Goal: Task Accomplishment & Management: Manage account settings

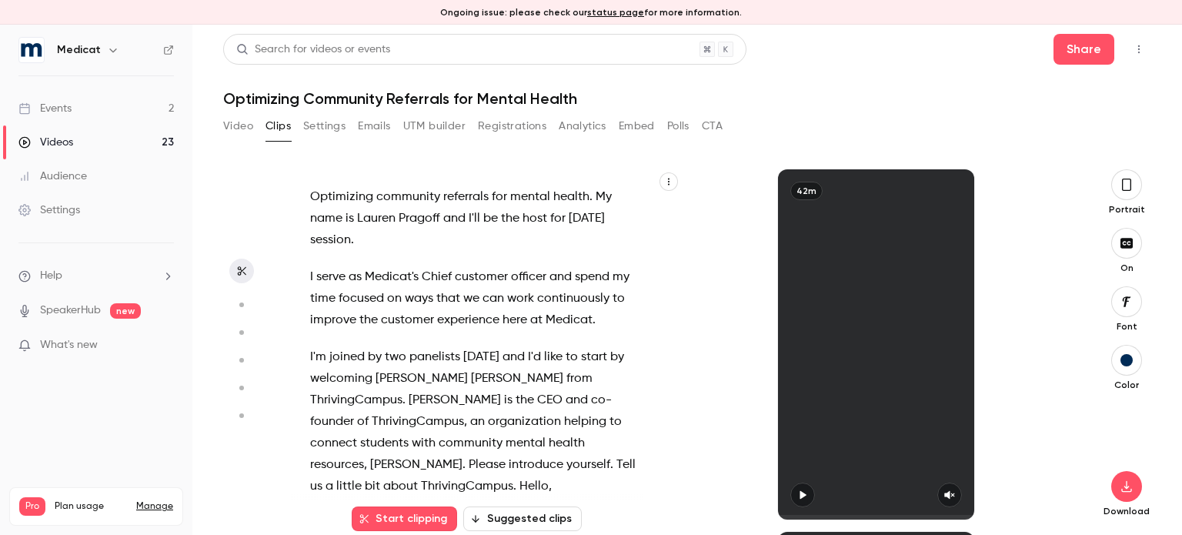
click at [71, 110] on div "Events" at bounding box center [44, 108] width 53 height 15
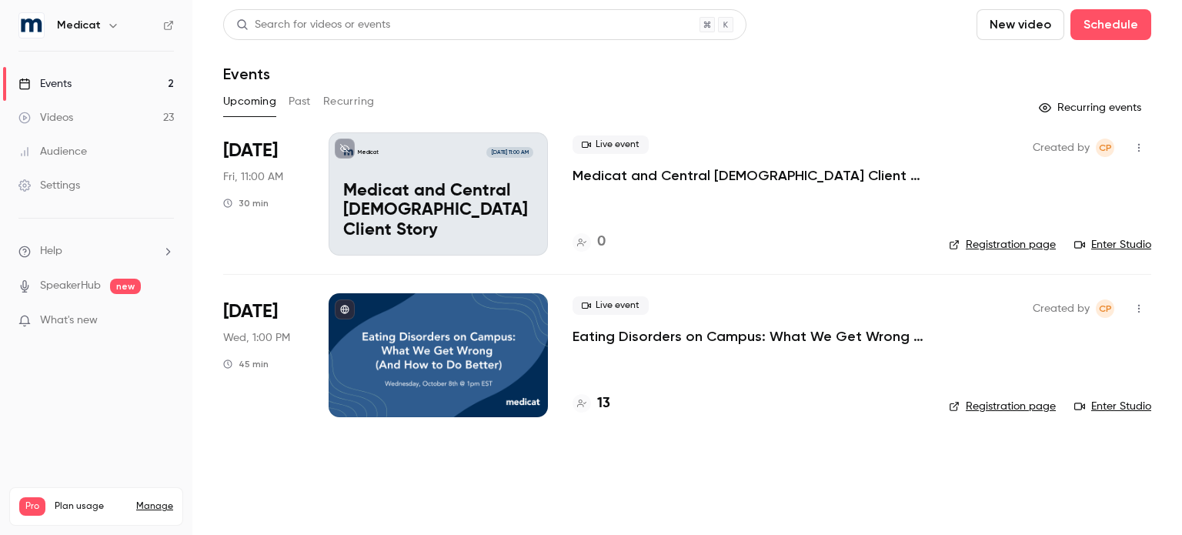
click at [298, 105] on button "Past" at bounding box center [300, 101] width 22 height 25
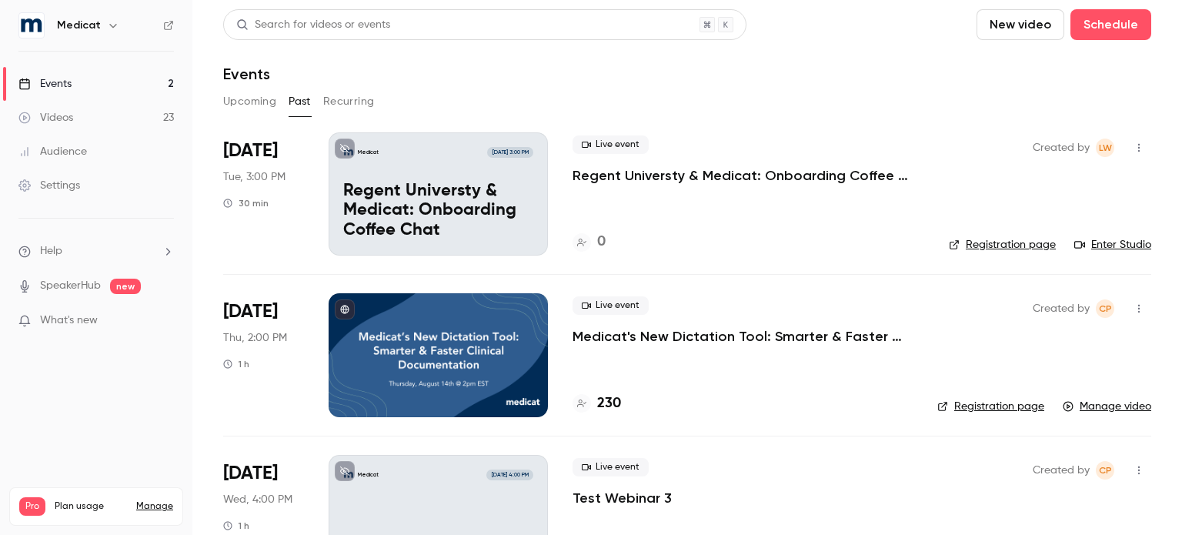
click at [1133, 147] on icon "button" at bounding box center [1139, 147] width 12 height 11
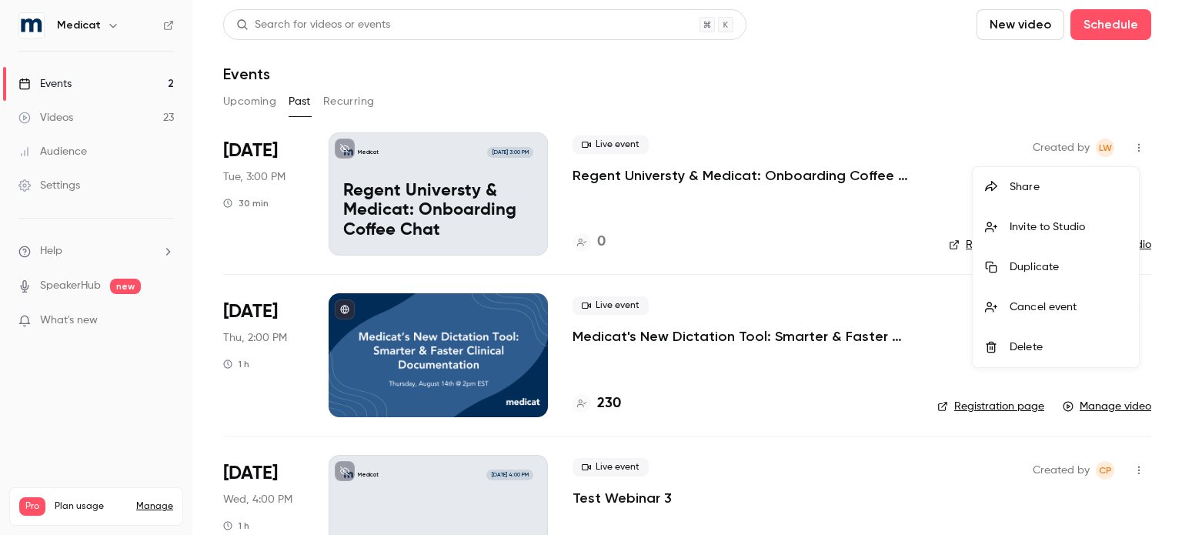
click at [254, 222] on div at bounding box center [591, 267] width 1182 height 535
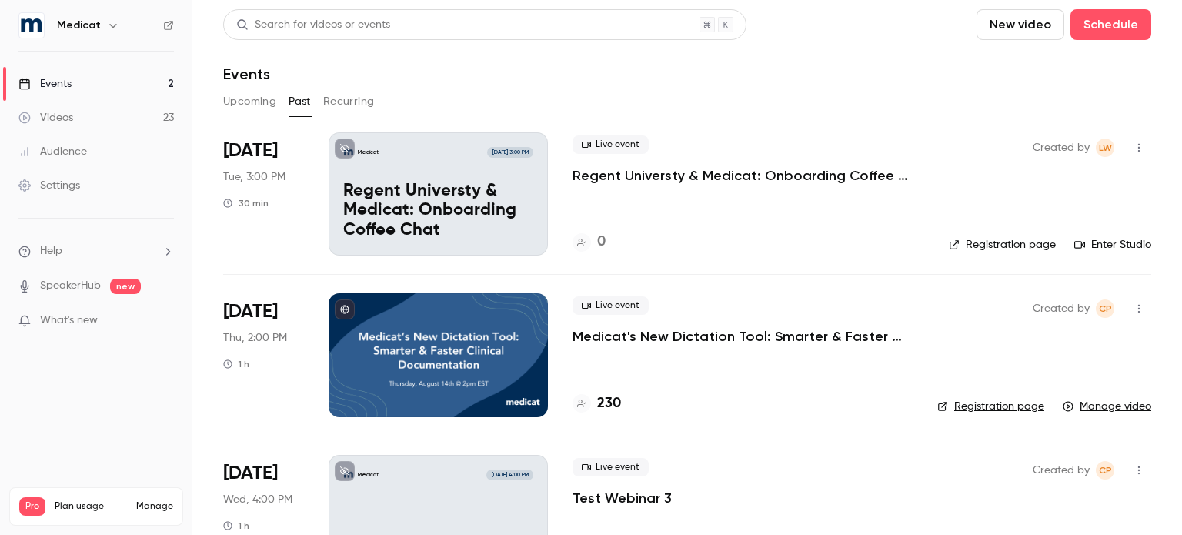
click at [1138, 145] on icon "button" at bounding box center [1139, 148] width 2 height 8
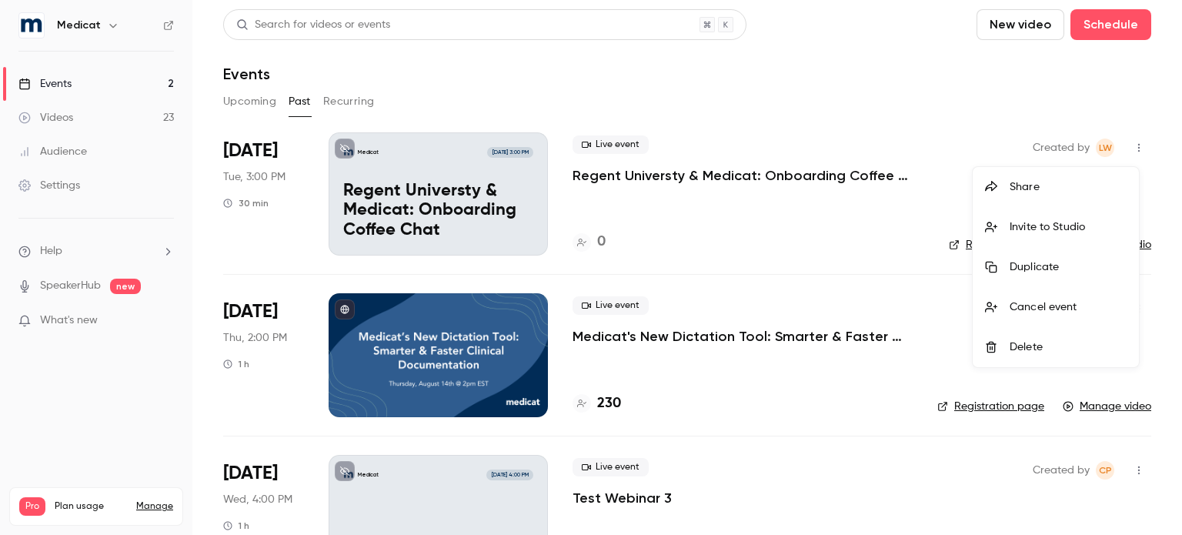
click at [824, 242] on div at bounding box center [591, 267] width 1182 height 535
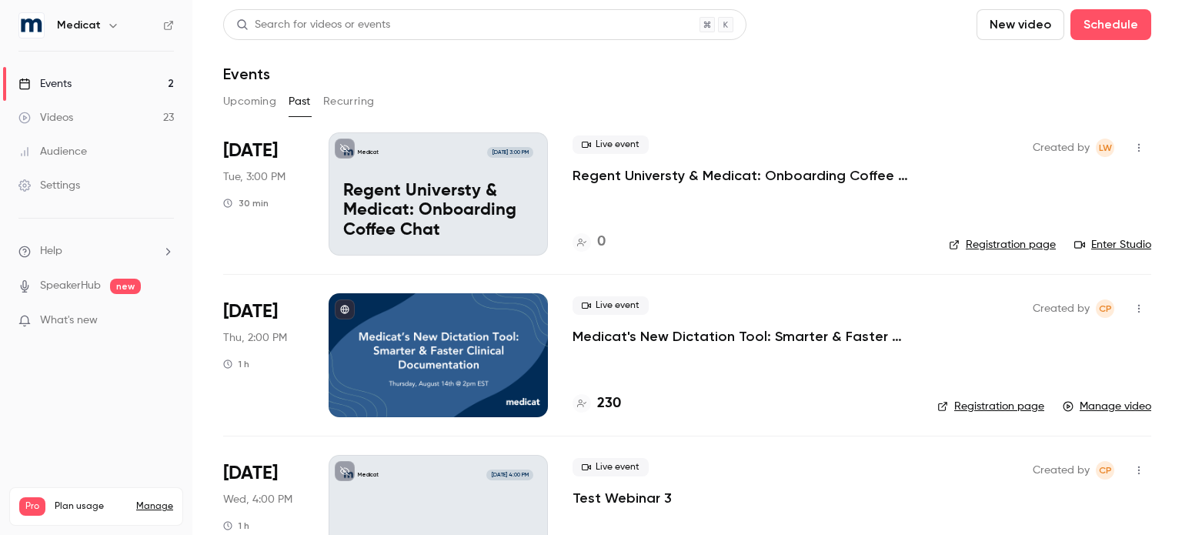
click at [1009, 247] on link "Registration page" at bounding box center [1002, 244] width 107 height 15
click at [1133, 152] on icon "button" at bounding box center [1139, 147] width 12 height 11
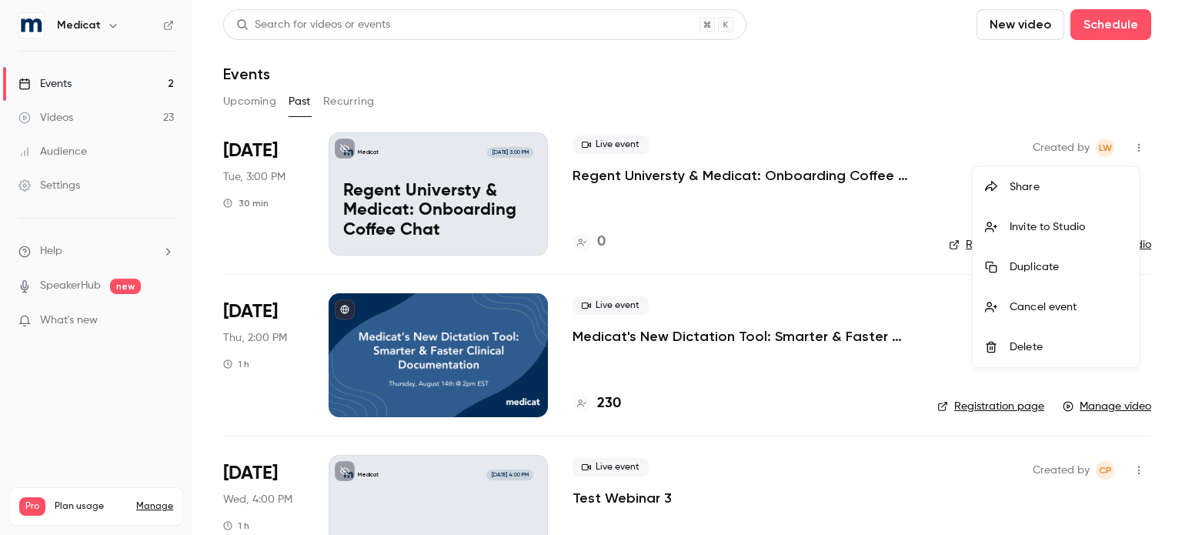
click at [708, 185] on div at bounding box center [591, 267] width 1182 height 535
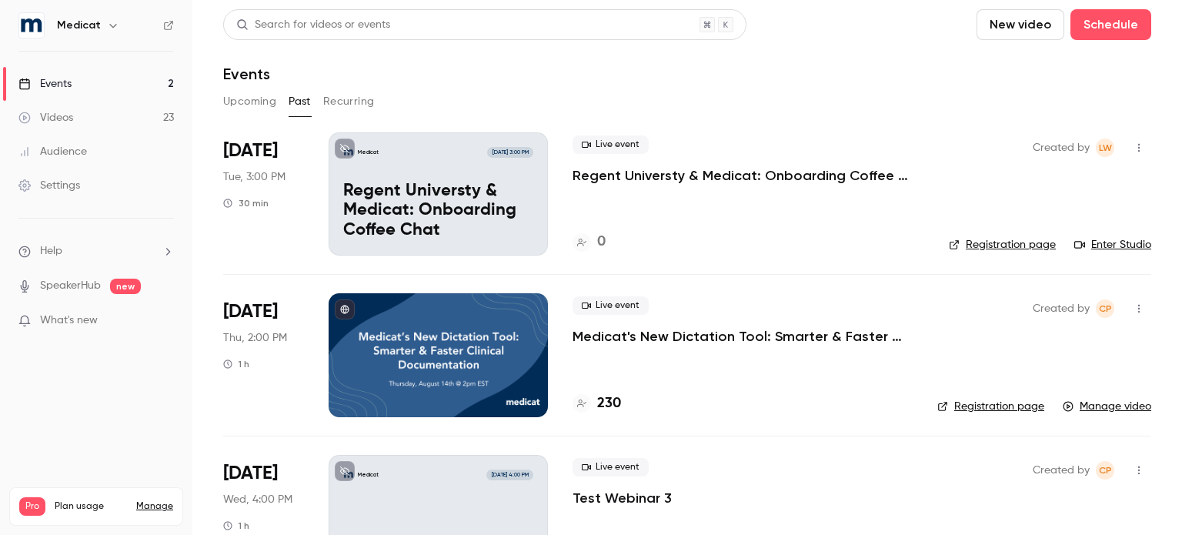
click at [439, 195] on p "Regent Universty & Medicat: Onboarding Coffee Chat" at bounding box center [438, 211] width 190 height 59
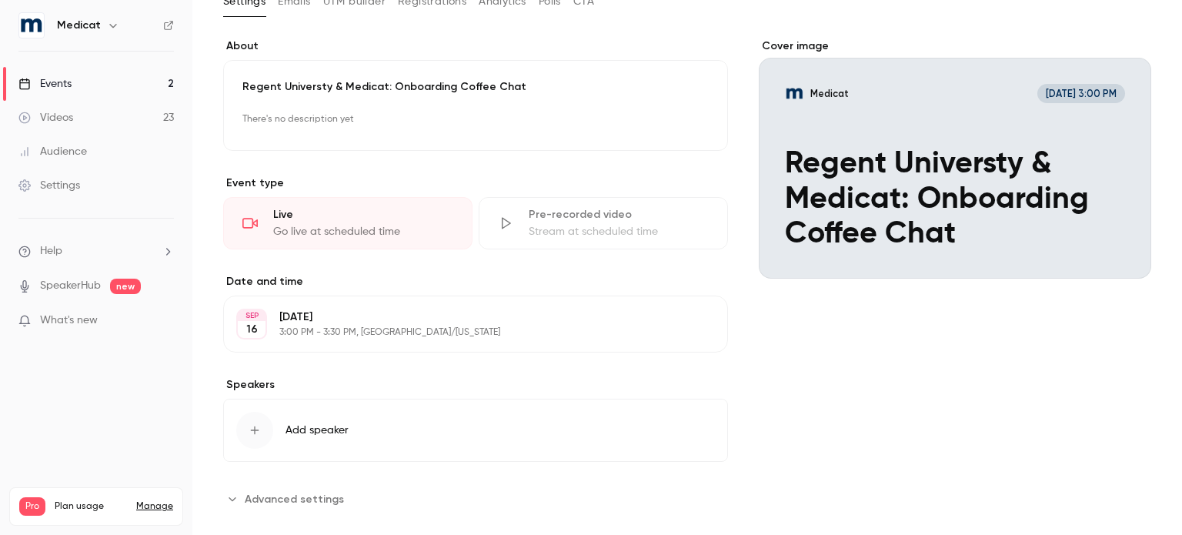
scroll to position [121, 0]
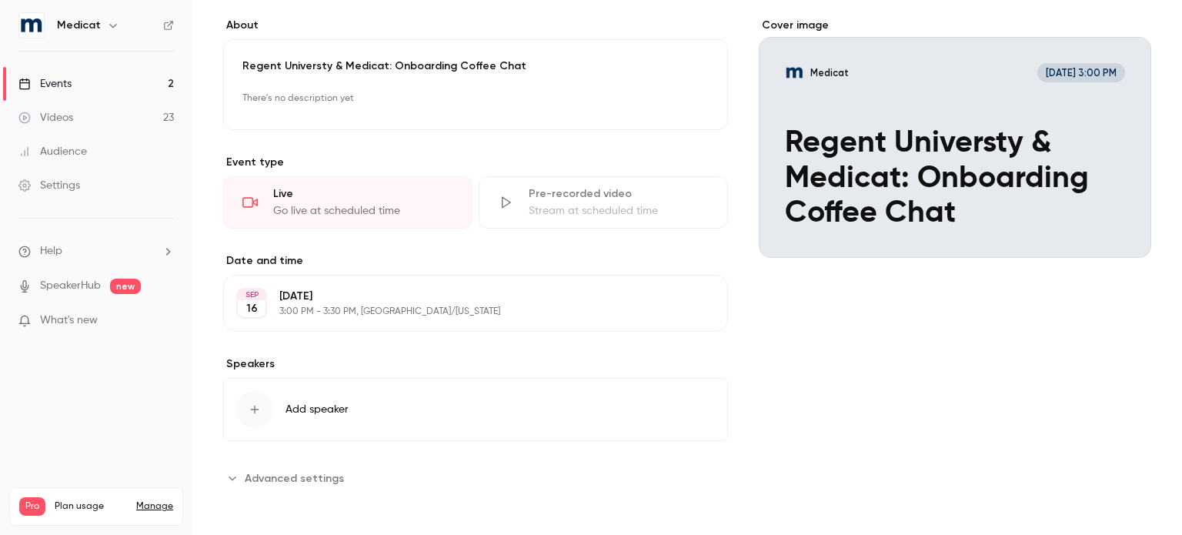
click at [406, 301] on p "[DATE]" at bounding box center [462, 296] width 367 height 15
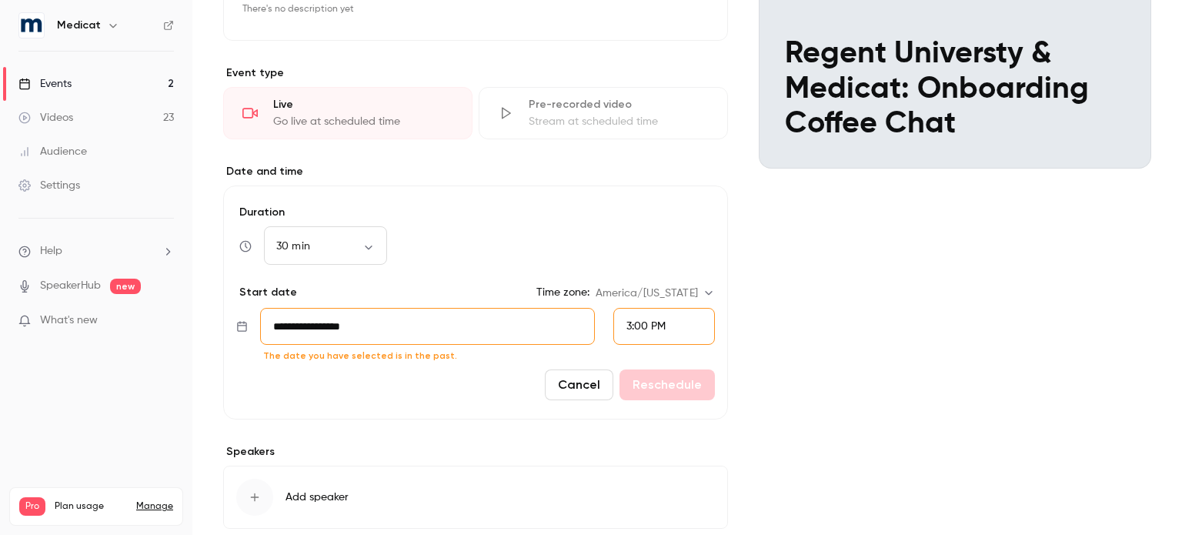
scroll to position [219, 0]
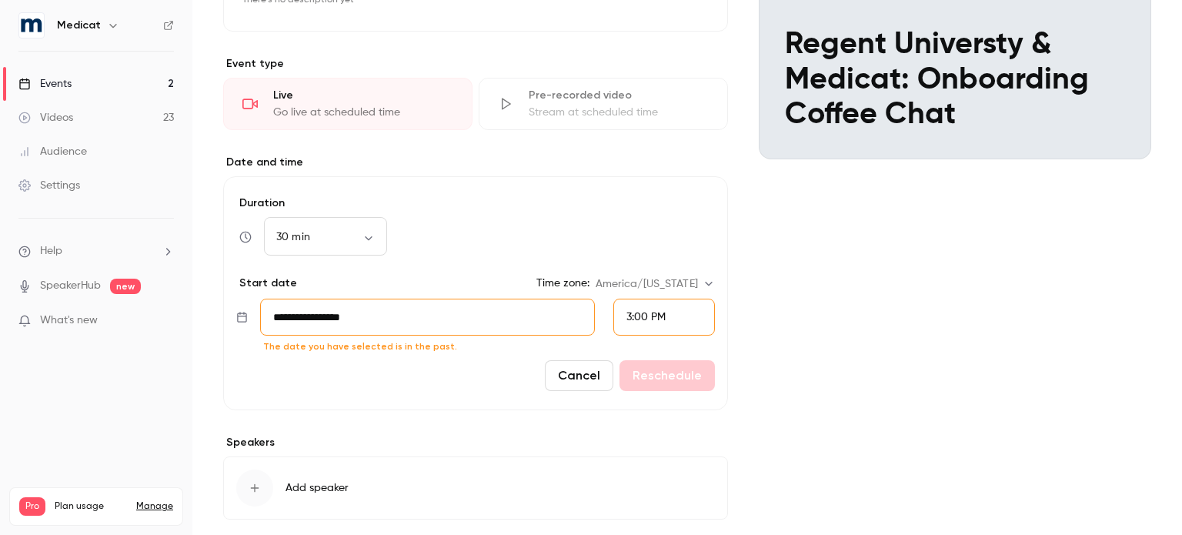
click at [427, 306] on input "**********" at bounding box center [427, 317] width 335 height 37
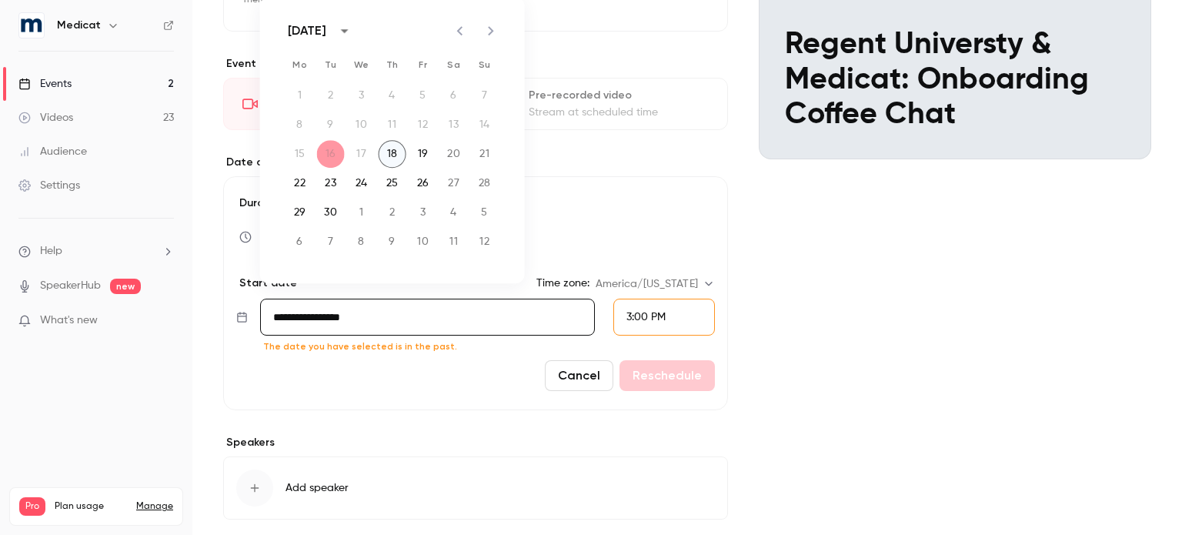
click at [385, 143] on button "18" at bounding box center [393, 154] width 28 height 28
type input "**********"
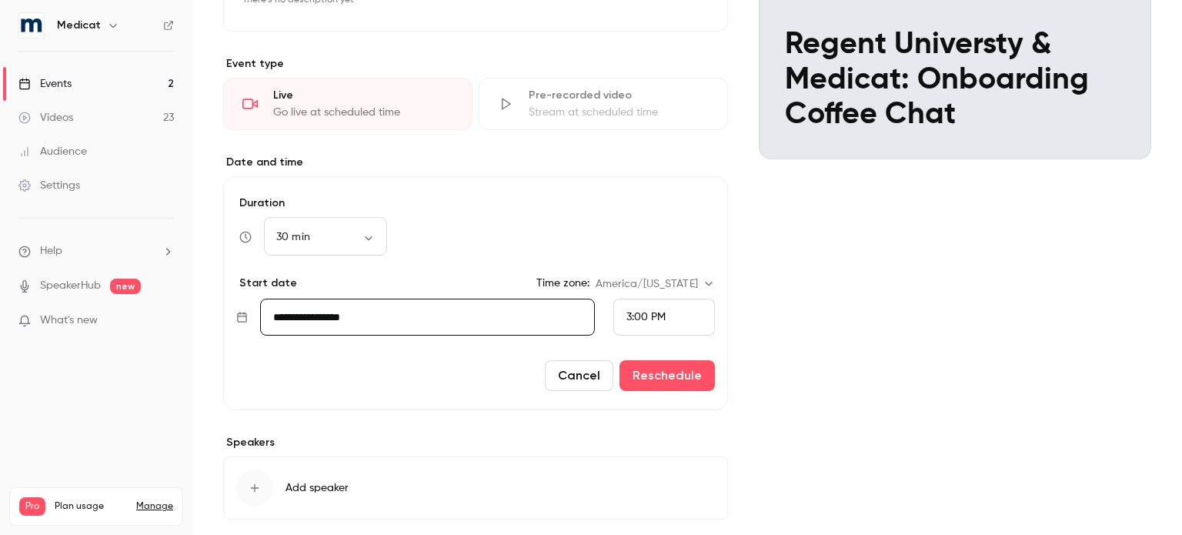
click at [634, 312] on span "3:00 PM" at bounding box center [646, 317] width 39 height 11
click at [638, 99] on div "2:00 PM" at bounding box center [657, 93] width 75 height 16
click at [647, 384] on button "Reschedule" at bounding box center [667, 375] width 95 height 31
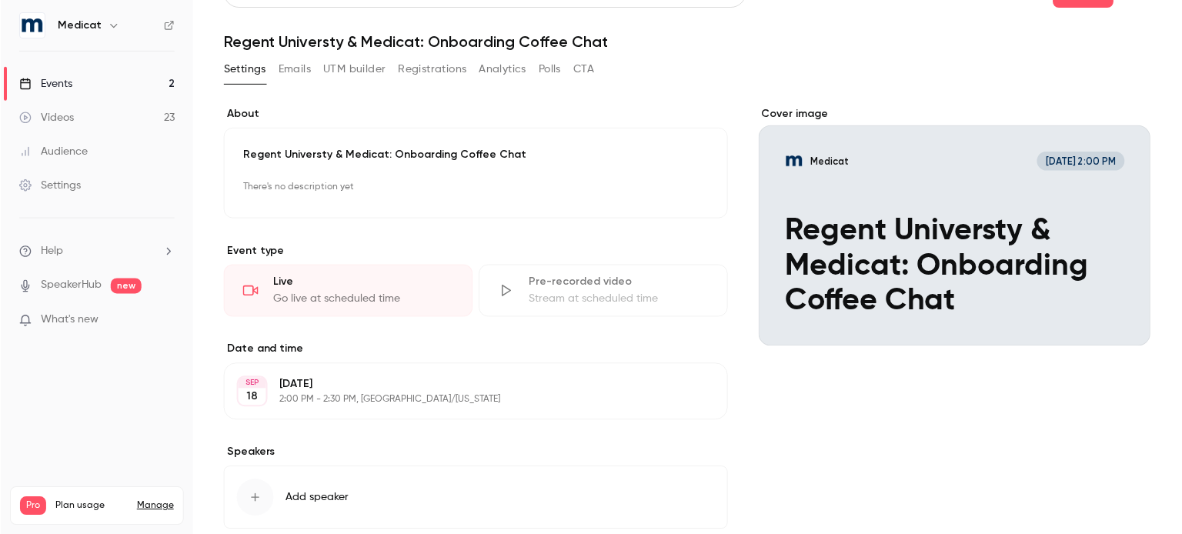
scroll to position [0, 0]
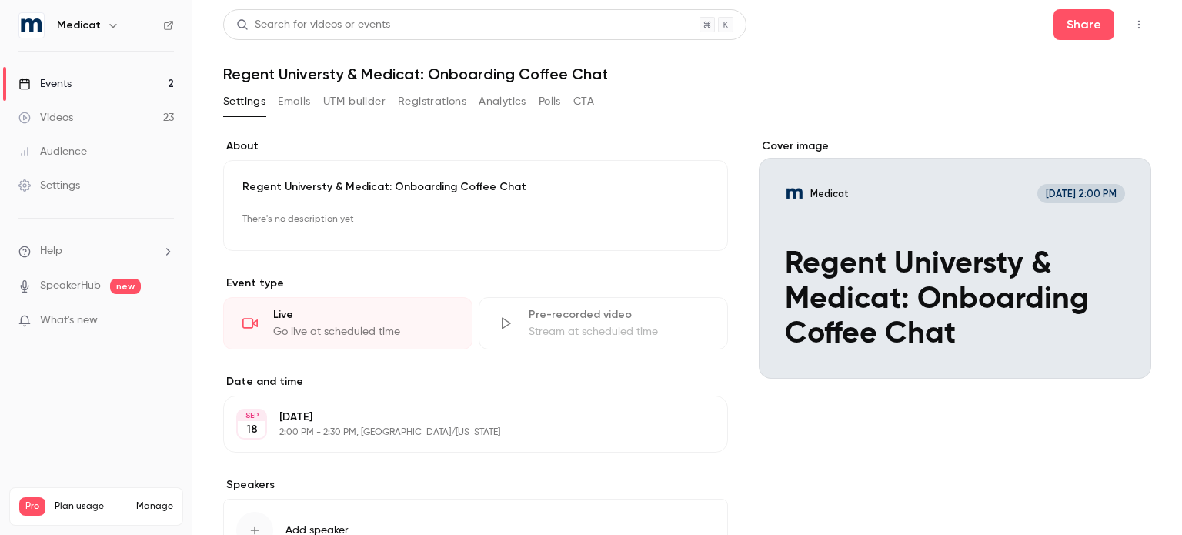
click at [64, 77] on div "Events" at bounding box center [44, 83] width 53 height 15
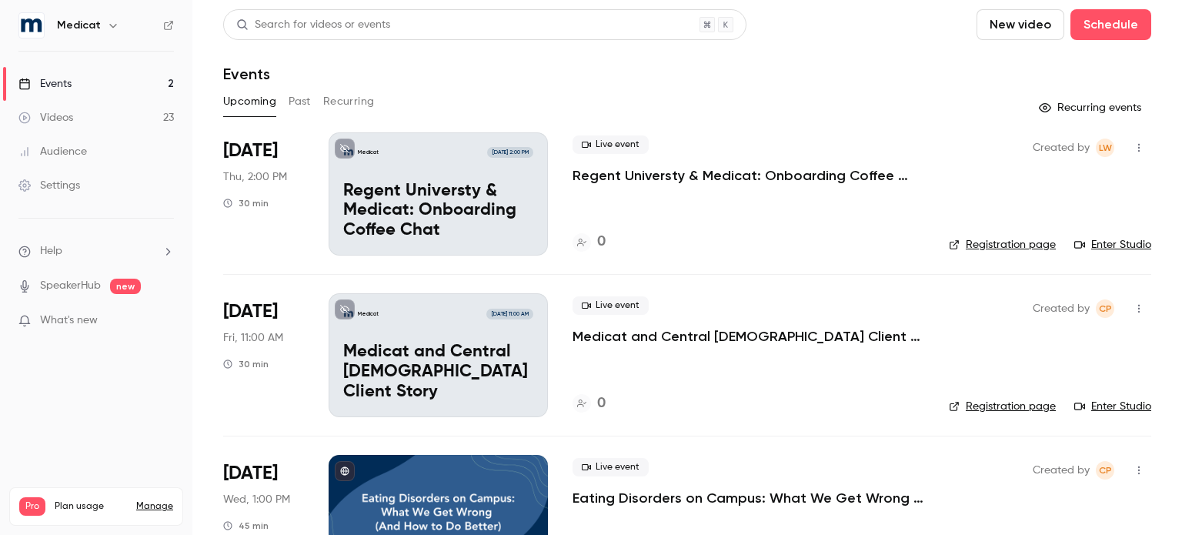
click at [107, 123] on link "Videos 23" at bounding box center [96, 118] width 192 height 34
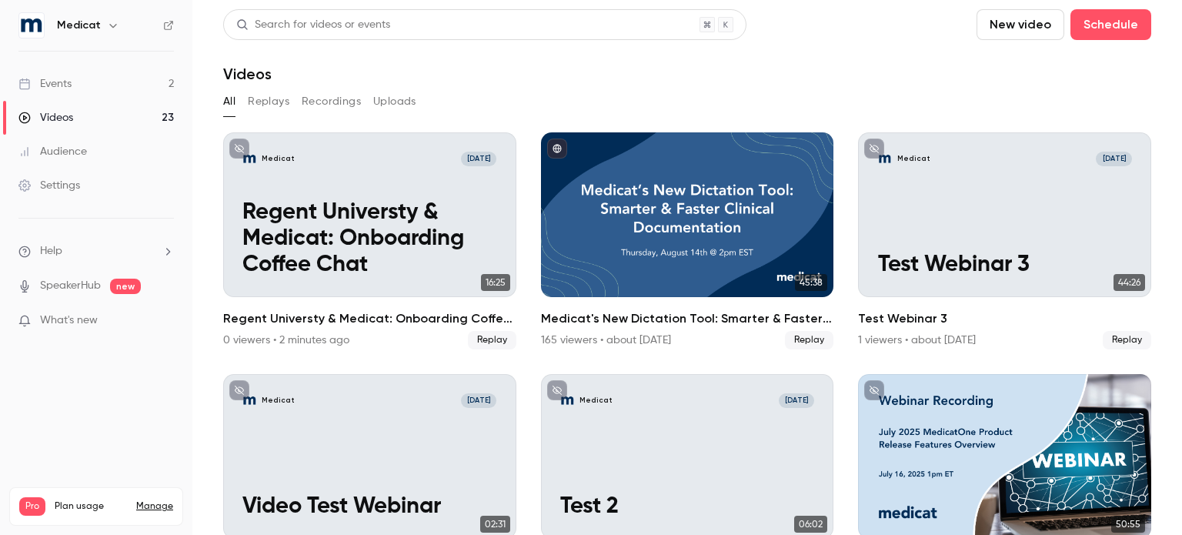
click at [266, 102] on button "Replays" at bounding box center [269, 101] width 42 height 25
click at [322, 104] on button "Recordings" at bounding box center [331, 101] width 59 height 25
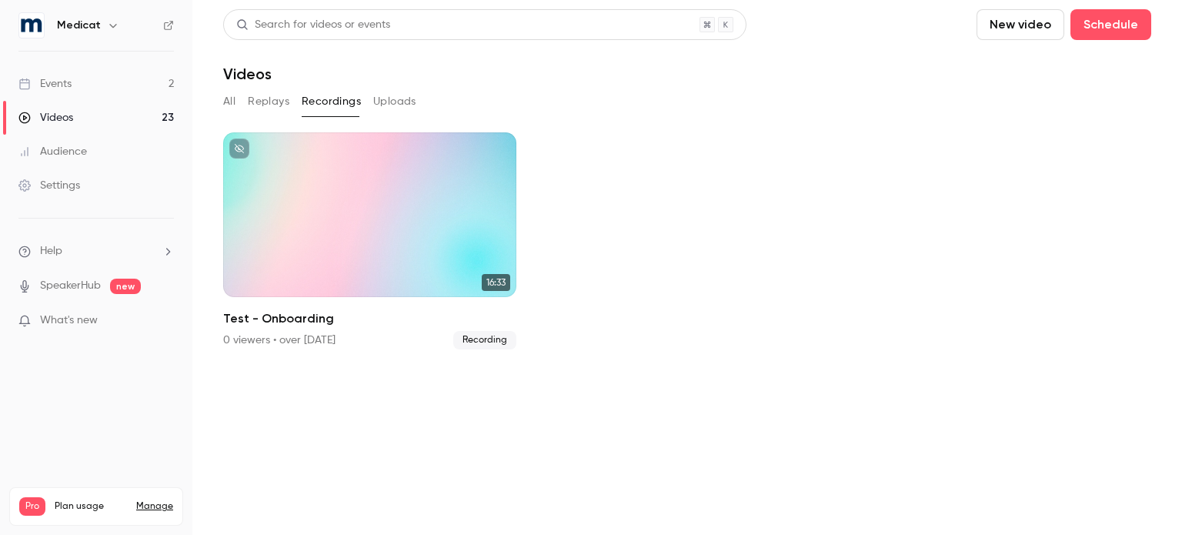
click at [283, 104] on button "Replays" at bounding box center [269, 101] width 42 height 25
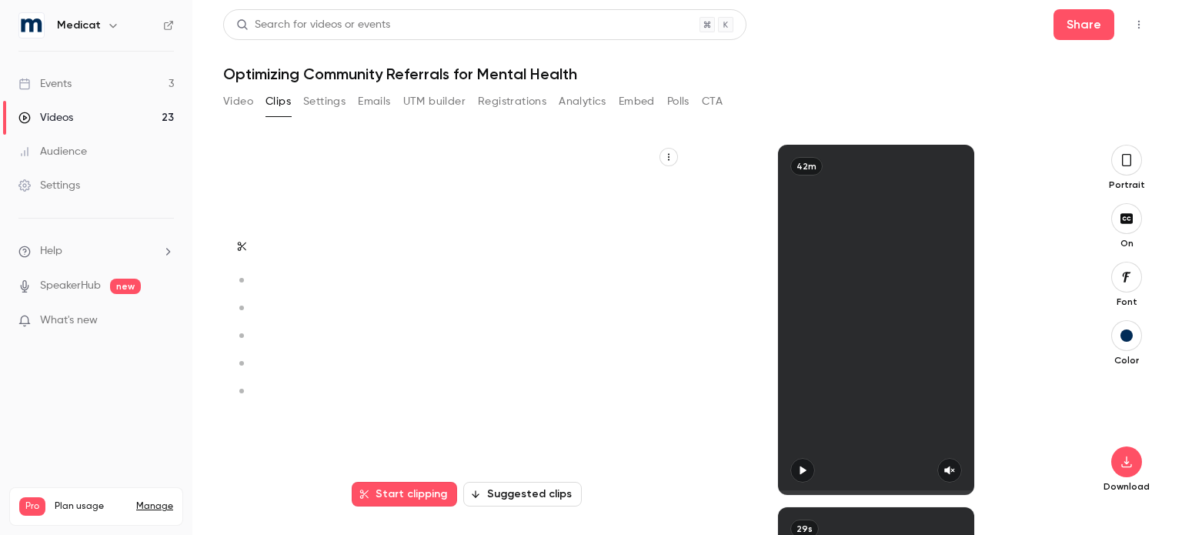
click at [240, 98] on button "Video" at bounding box center [238, 101] width 30 height 25
click at [89, 85] on link "Events 3" at bounding box center [96, 84] width 192 height 34
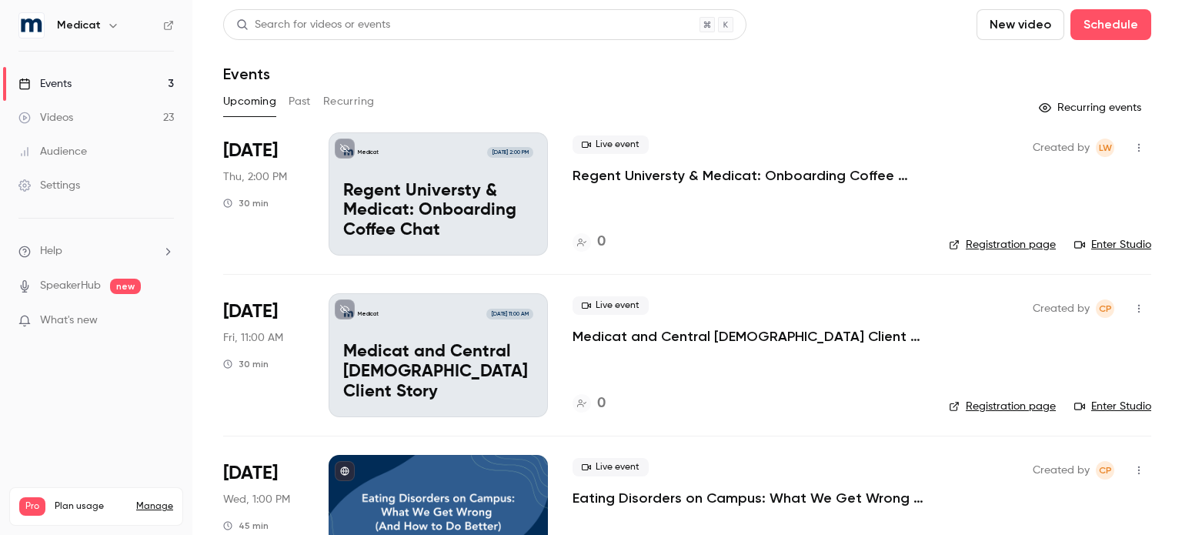
click at [1093, 243] on link "Enter Studio" at bounding box center [1113, 244] width 77 height 15
